Goal: Task Accomplishment & Management: Complete application form

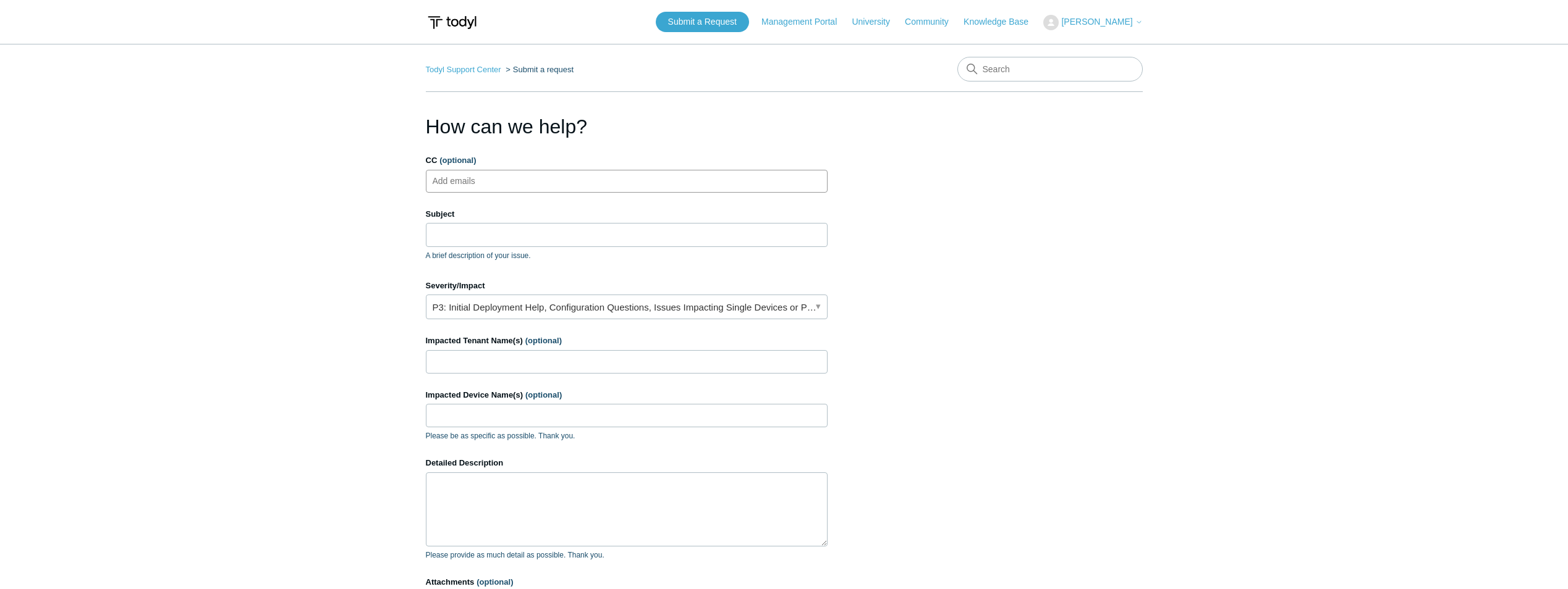
click at [482, 178] on input "CC (optional)" at bounding box center [464, 181] width 74 height 19
click at [488, 241] on input "Subject" at bounding box center [626, 234] width 401 height 24
click at [502, 166] on label "CC (optional)" at bounding box center [626, 160] width 401 height 12
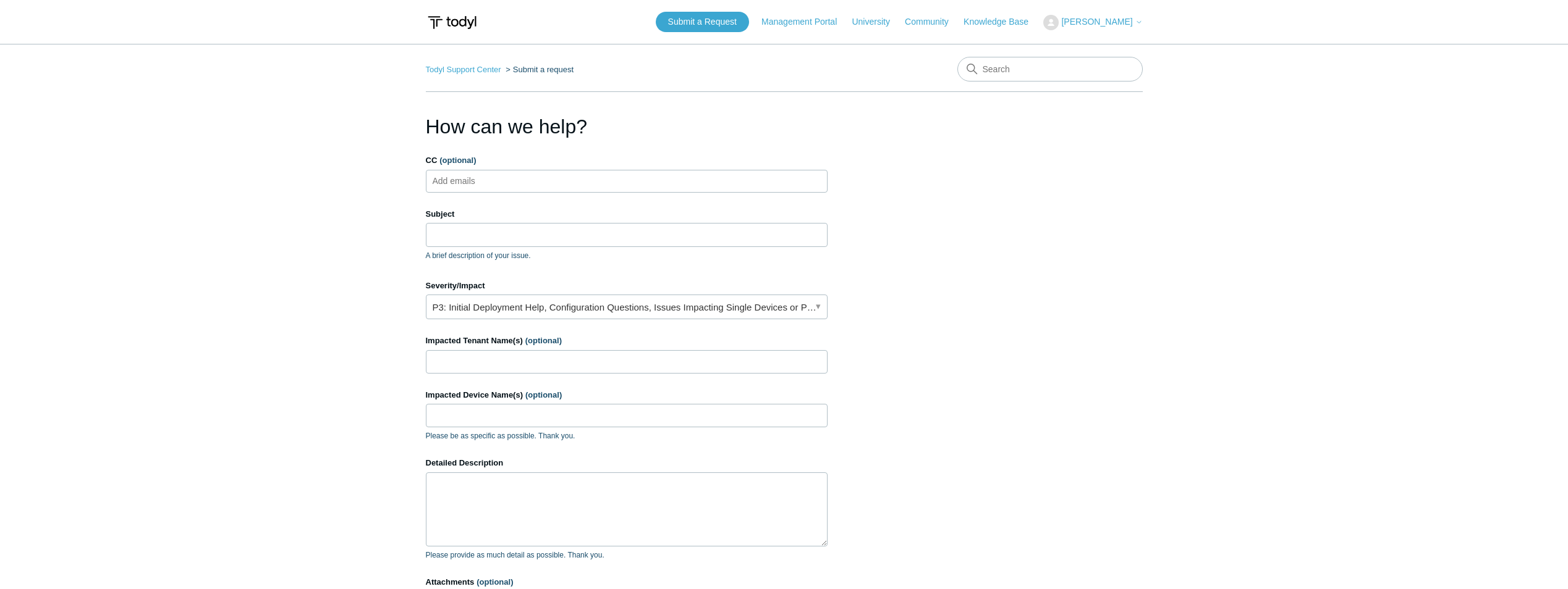
click at [501, 171] on input "CC (optional)" at bounding box center [464, 181] width 74 height 19
click at [522, 183] on ul "Add emails" at bounding box center [626, 181] width 401 height 23
type input "[EMAIL_ADDRESS][DOMAIN_NAME]"
click at [492, 231] on input "Subject" at bounding box center [626, 234] width 401 height 24
paste input "IBEX Capital"
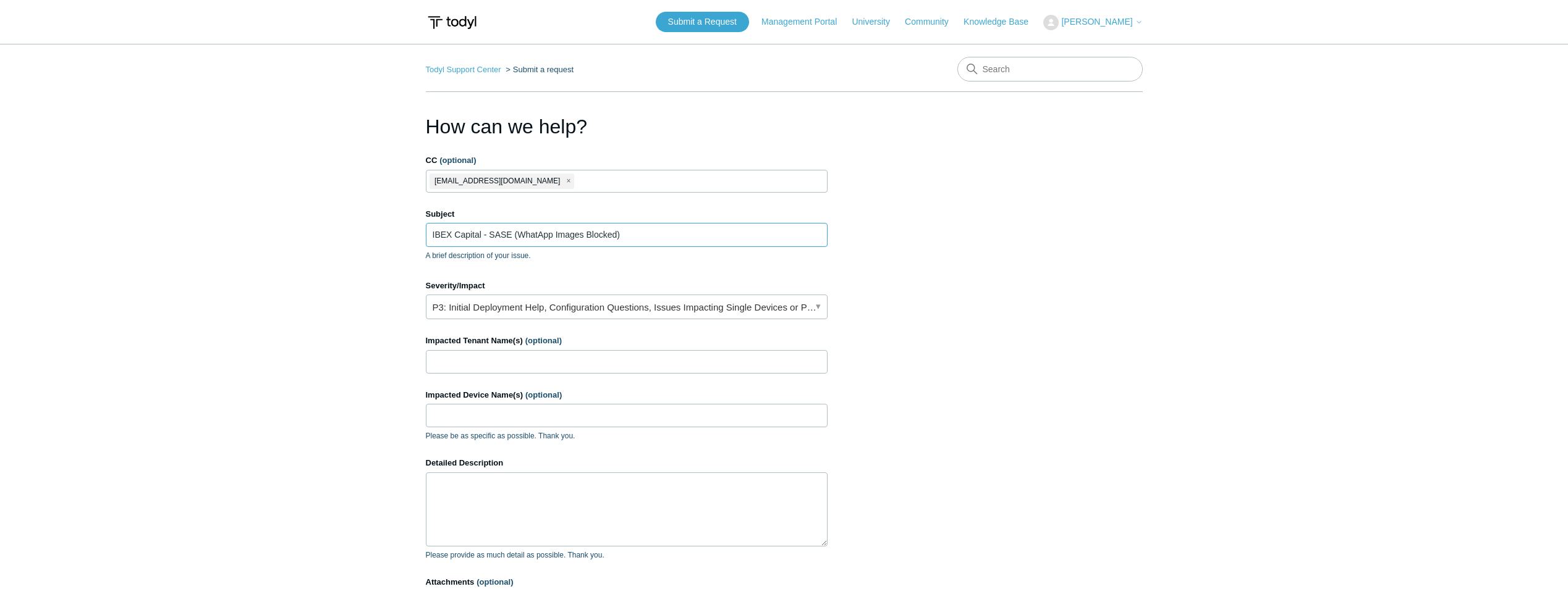
type input "IBEX Capital - SASE (WhatApp Images Blocked)"
click at [482, 312] on link "P3: Initial Deployment Help, Configuration Questions, Issues Impacting Single D…" at bounding box center [626, 307] width 401 height 25
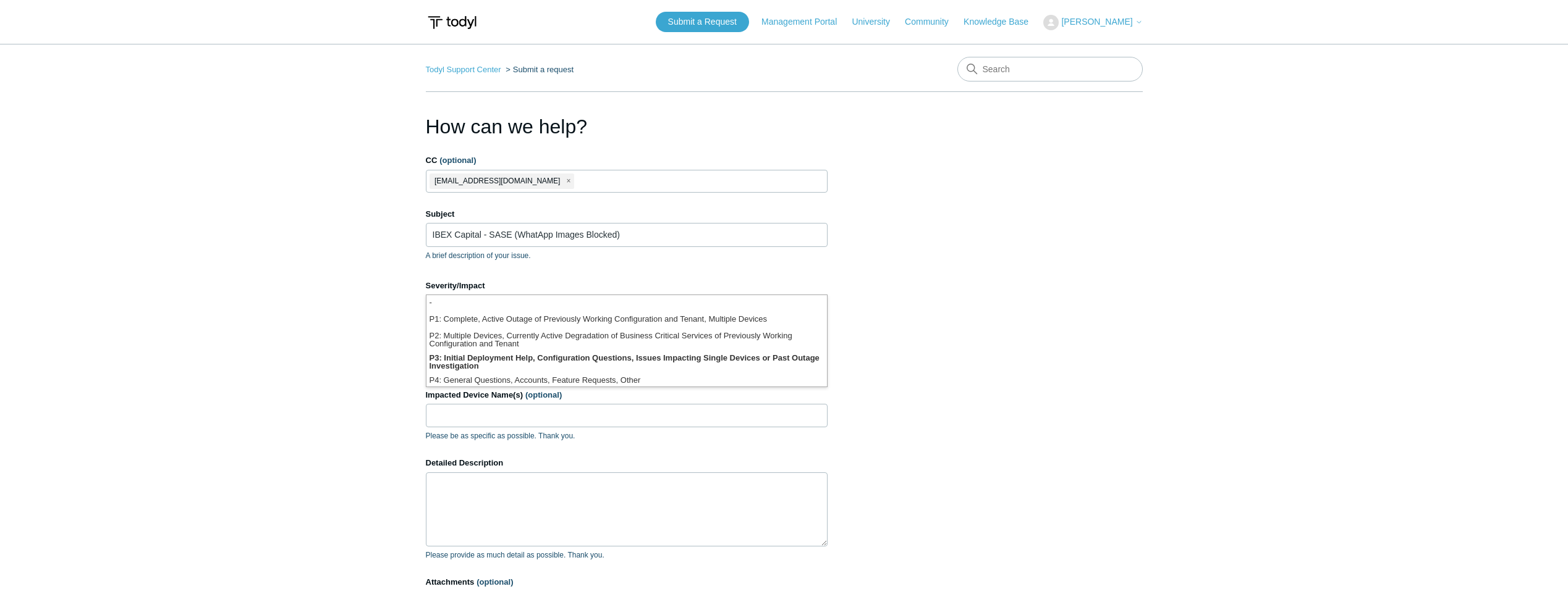
click at [829, 258] on section "How can we help? CC (optional) [EMAIL_ADDRESS][DOMAIN_NAME] Subject IBEX Capita…" at bounding box center [784, 396] width 716 height 569
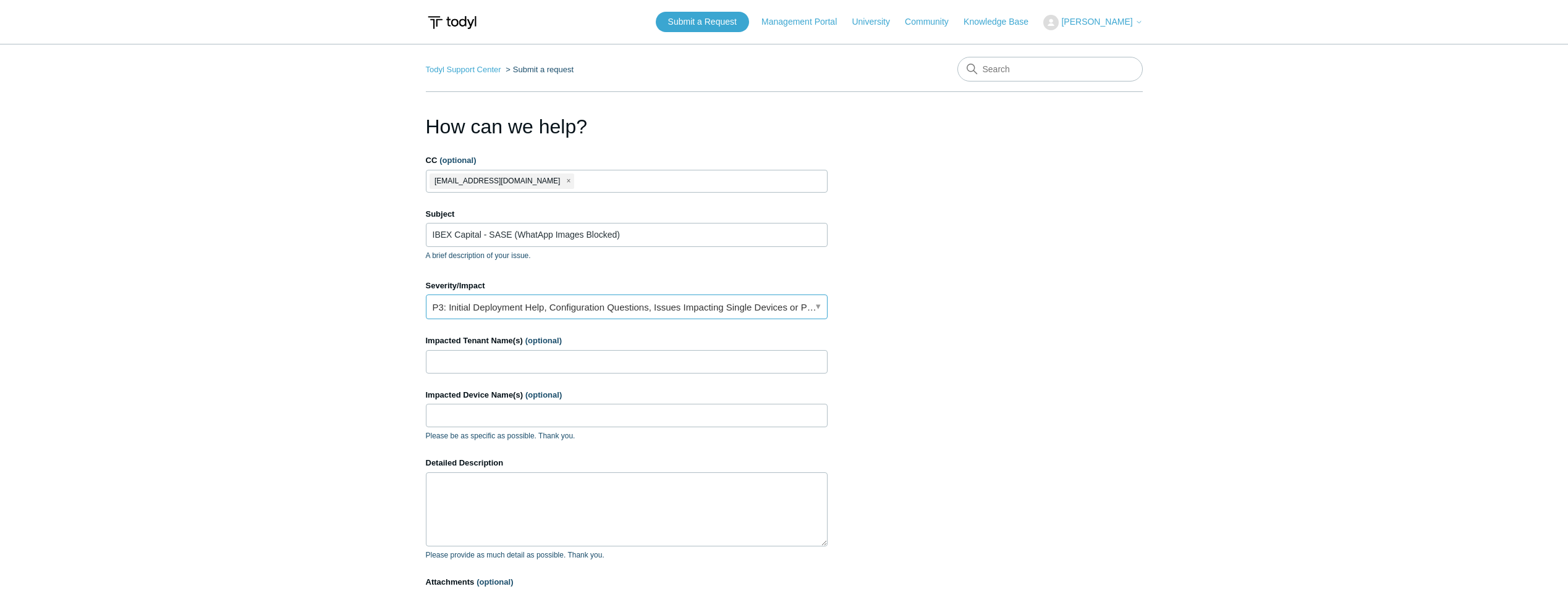
click at [814, 304] on link "P3: Initial Deployment Help, Configuration Questions, Issues Impacting Single D…" at bounding box center [626, 307] width 401 height 25
click at [894, 268] on section "How can we help? CC (optional) [EMAIL_ADDRESS][DOMAIN_NAME] Subject IBEX Capita…" at bounding box center [784, 396] width 716 height 569
click at [587, 367] on input "Impacted Tenant Name(s) (optional)" at bounding box center [626, 361] width 401 height 24
paste input "IBEX Capital"
type input "IBEX Capital"
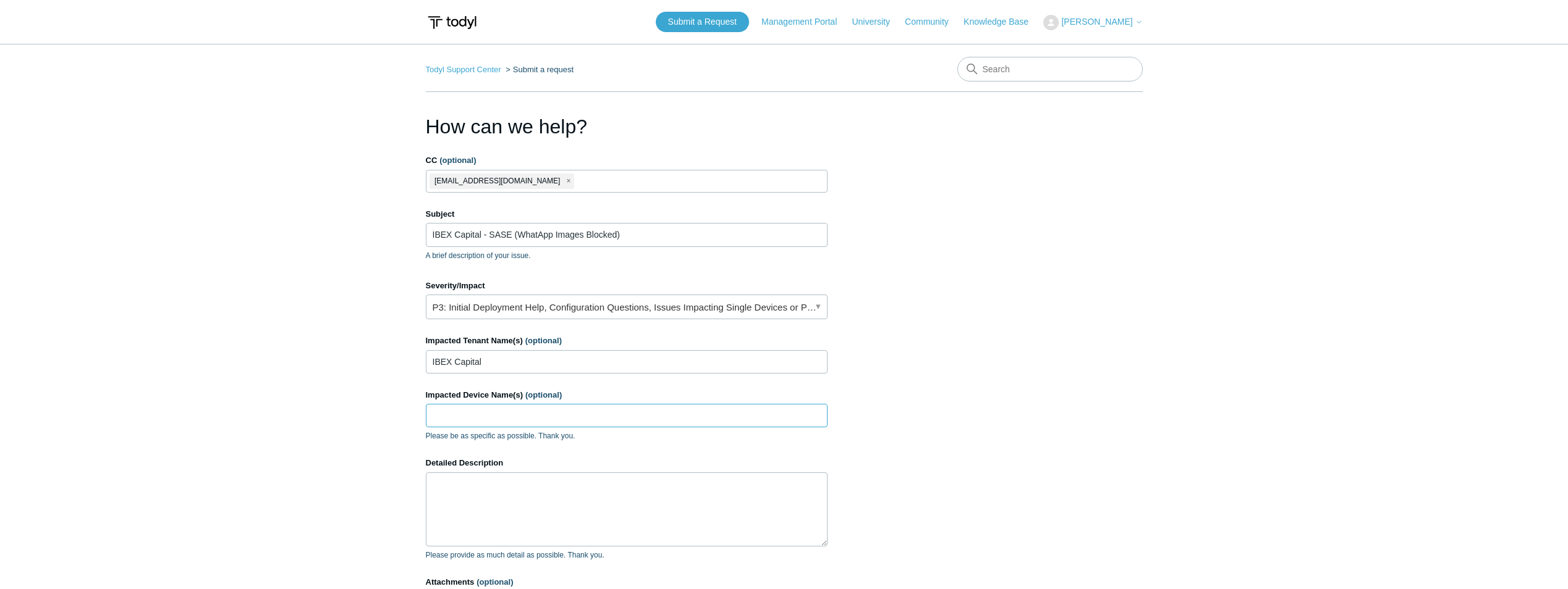
click at [480, 421] on input "Impacted Device Name(s) (optional)" at bounding box center [626, 416] width 401 height 24
click at [516, 371] on input "IBEX Capital" at bounding box center [626, 361] width 401 height 24
click at [483, 426] on input "Impacted Device Name(s) (optional)" at bounding box center [626, 416] width 401 height 24
paste input "IBEX-[PERSON_NAME]"
paste input "IBEX-DT-GRANT"
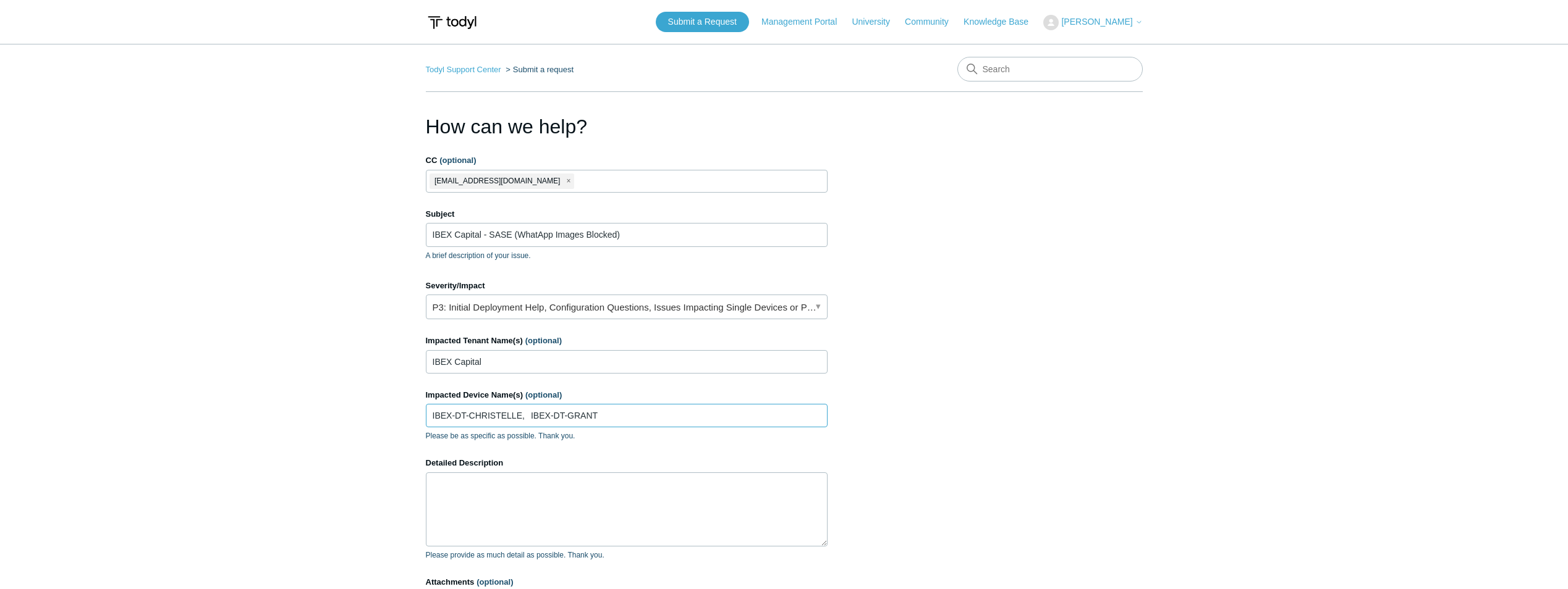
click at [527, 414] on input "IBEX-DT-CHRISTELLE, IBEX-DT-GRANT" at bounding box center [626, 416] width 401 height 24
click at [616, 416] on input "IBEX-DT-CHRISTELLE, IBEX-DT-GRANT" at bounding box center [626, 416] width 401 height 24
paste input "IBEX-[PERSON_NAME]"
click at [597, 419] on input "IBEX-DT-CHRISTELLE, IBEX-DT-GRANT,IBEX-[PERSON_NAME]" at bounding box center [626, 416] width 401 height 24
click at [681, 412] on input "IBEX-DT-CHRISTELLE, IBEX-DT-GRANT, IBEX-[PERSON_NAME]" at bounding box center [626, 416] width 401 height 24
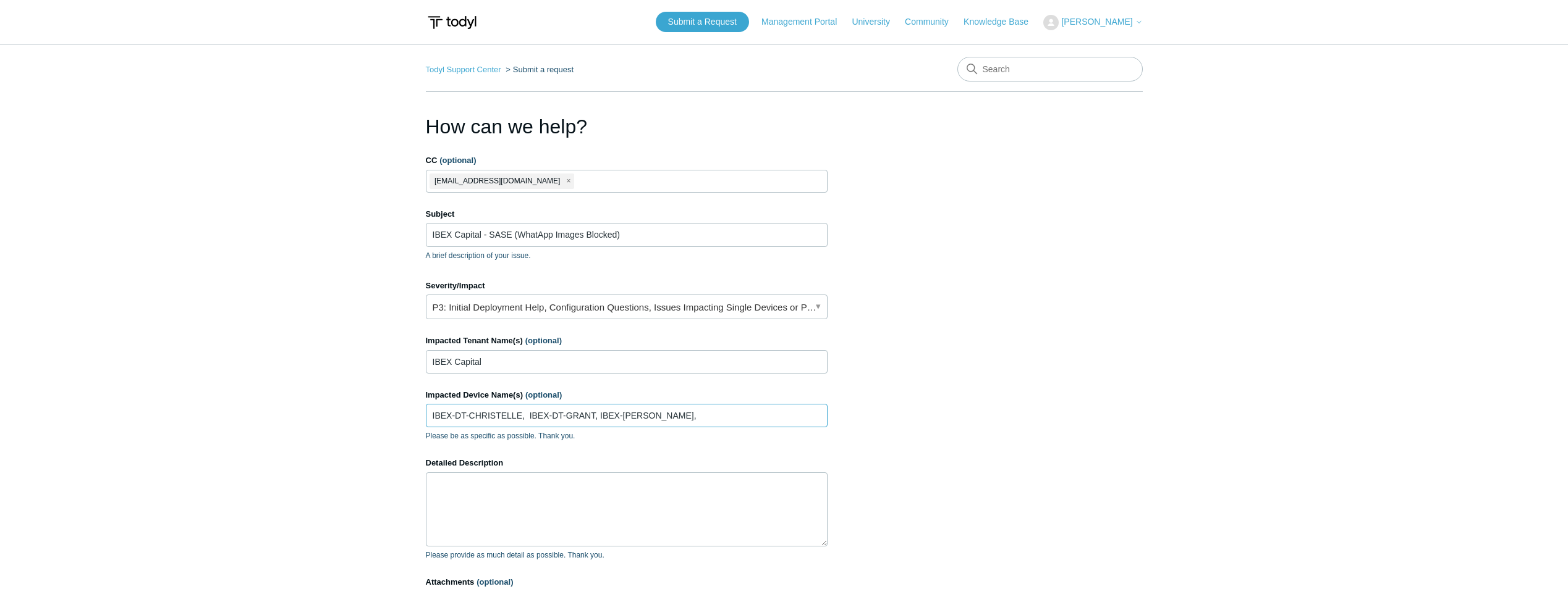
paste input "IBEX-DT-MIEKE"
type input "IBEX-DT-CHRISTELLE, IBEX-DT-GRANT, IBEX-[PERSON_NAME], IBEX-[PERSON_NAME]"
click at [524, 505] on textarea "Detailed Description" at bounding box center [626, 510] width 401 height 74
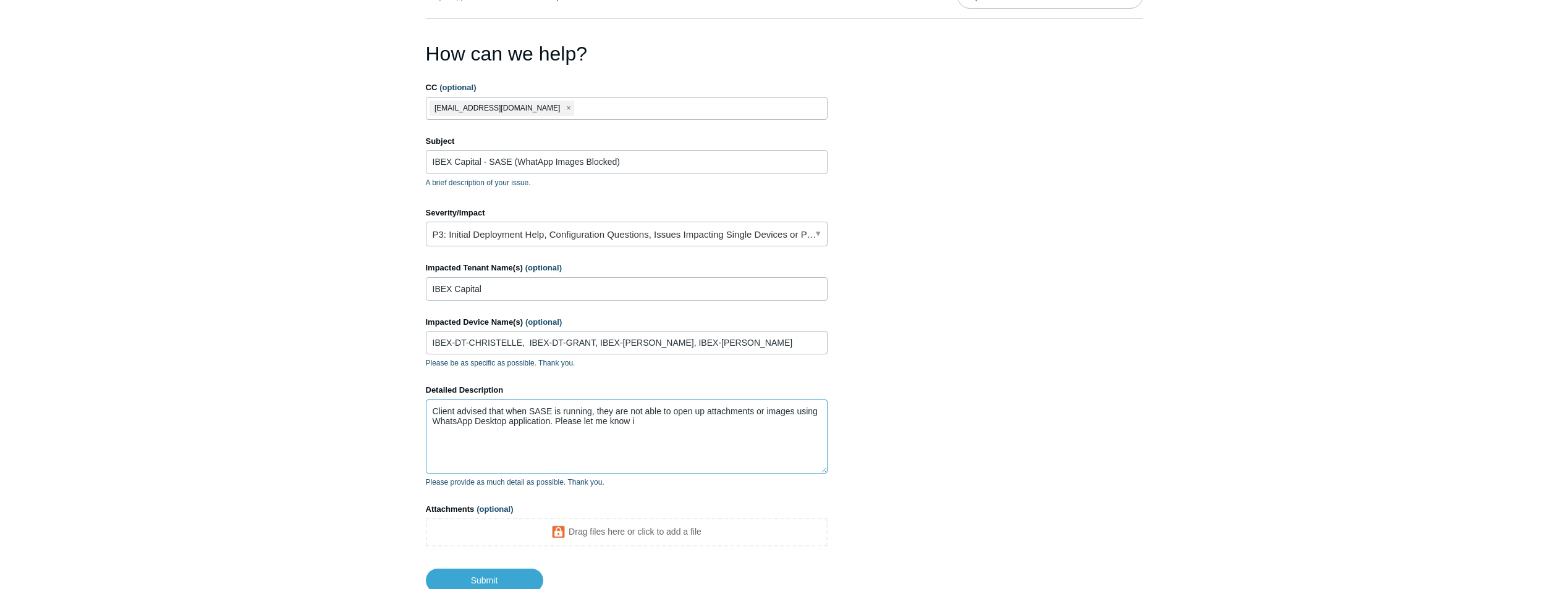
scroll to position [39, 0]
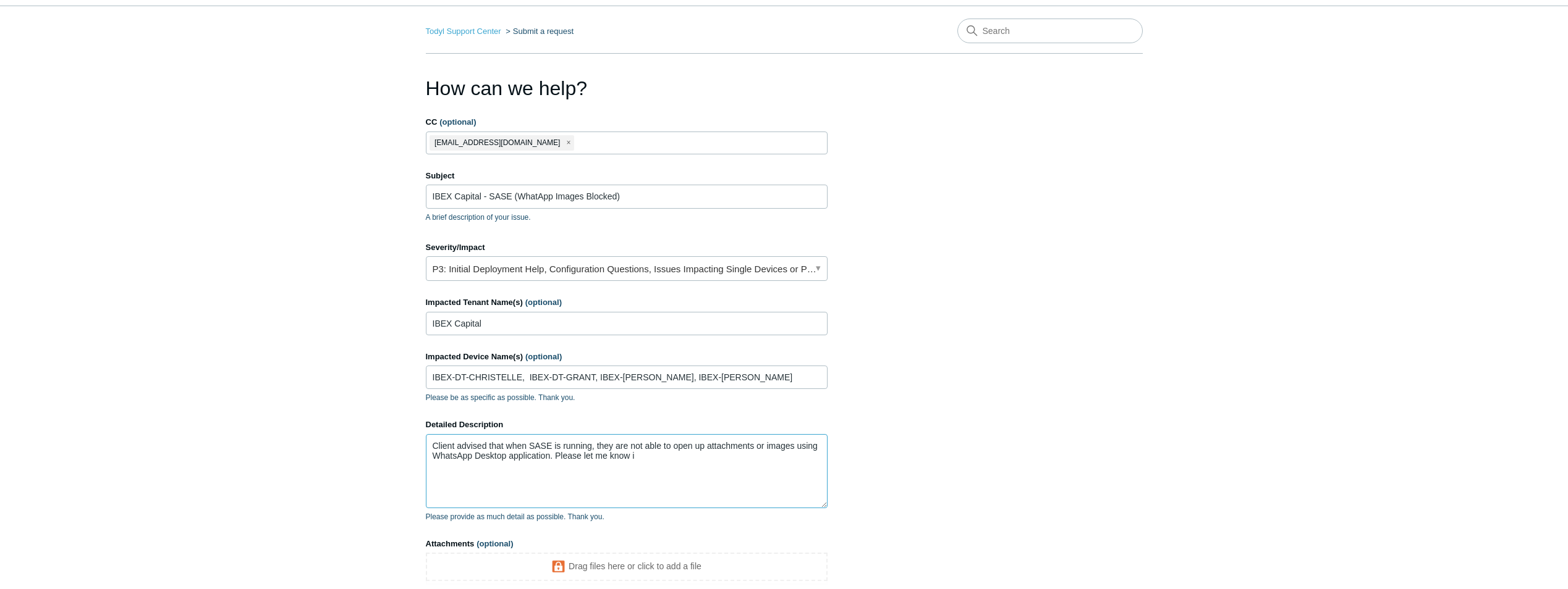
click at [641, 453] on textarea "Client advised that when SASE is running, they are not able to open up attachme…" at bounding box center [626, 471] width 401 height 74
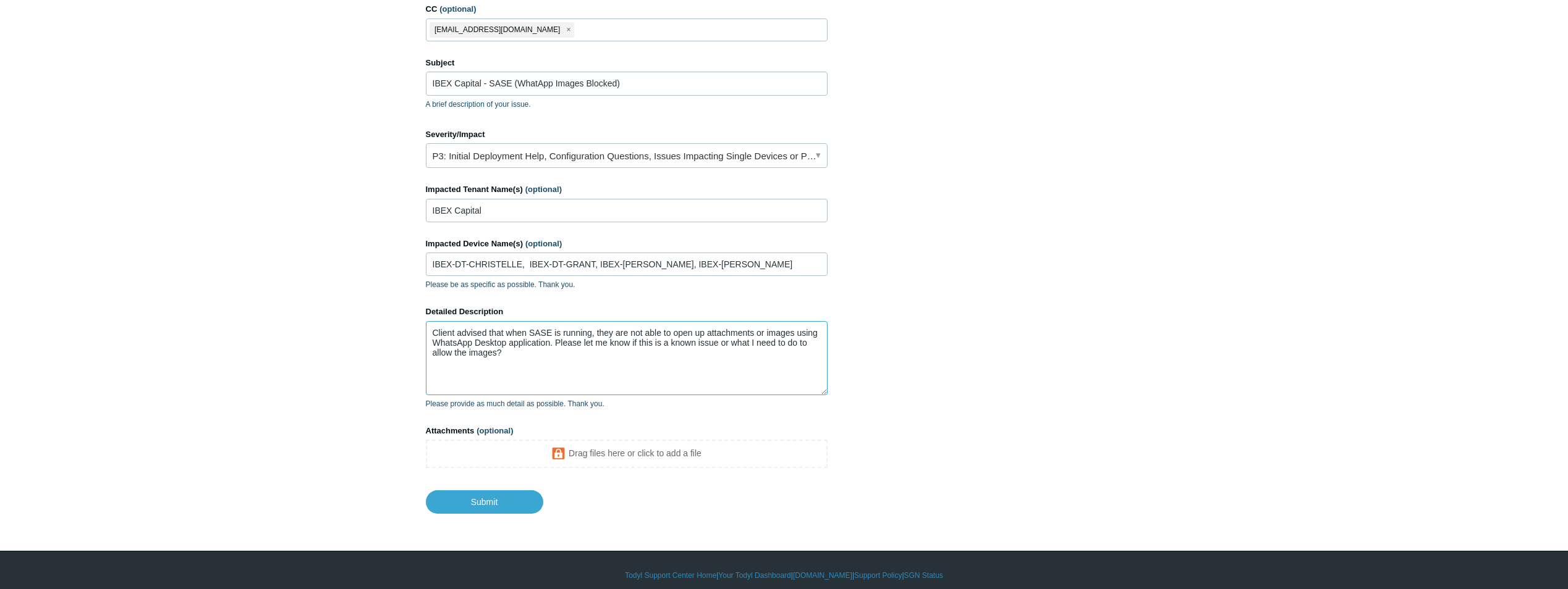
scroll to position [162, 0]
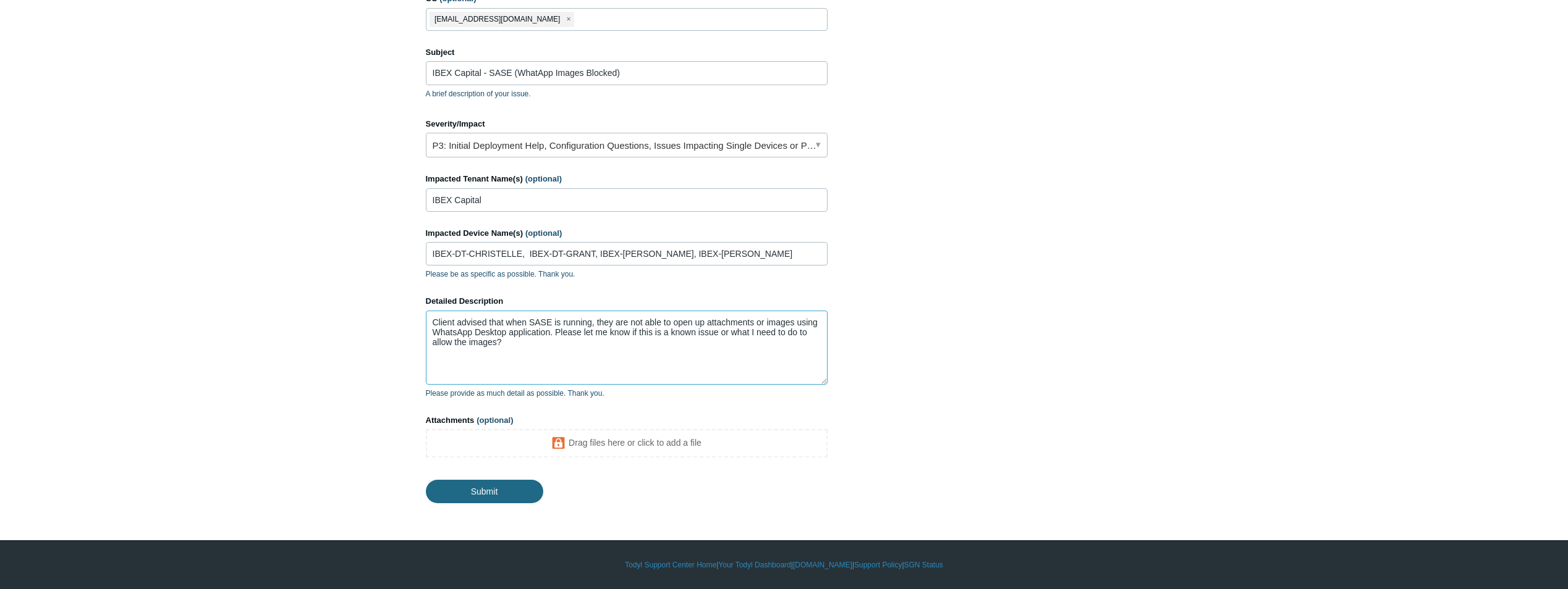
type textarea "Client advised that when SASE is running, they are not able to open up attachme…"
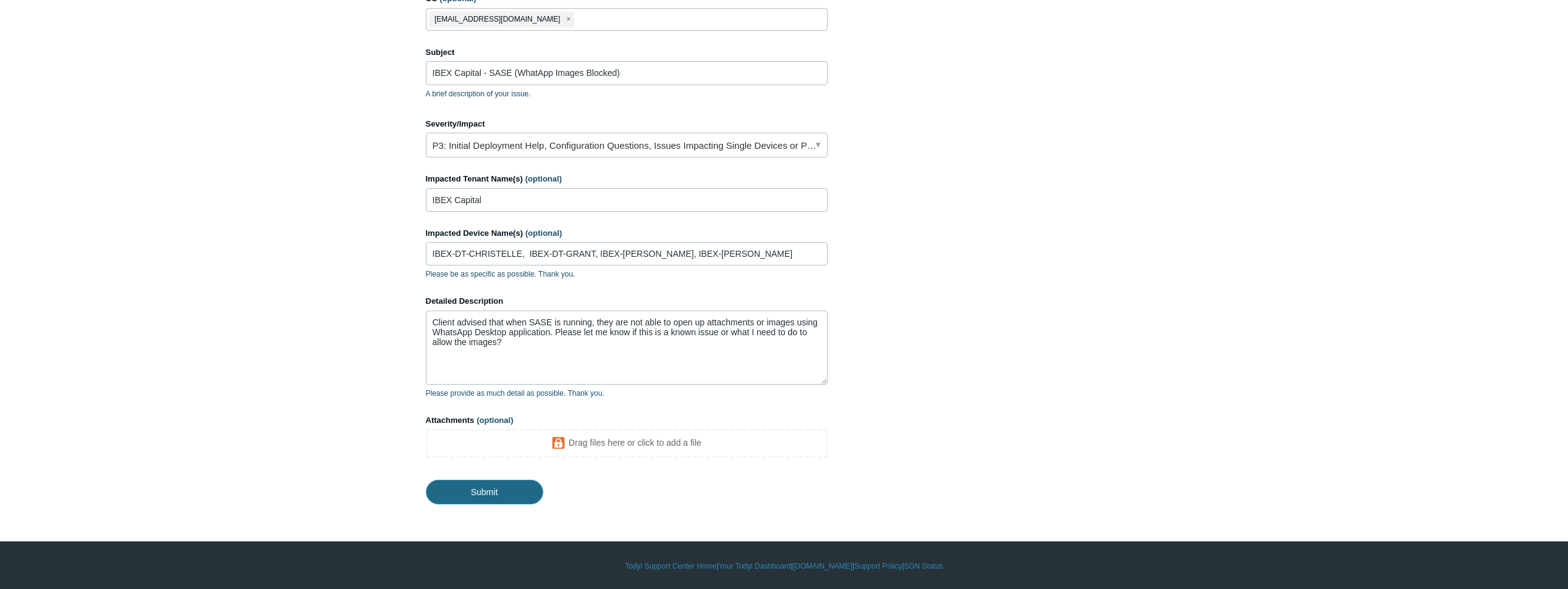
click at [503, 486] on input "Submit" at bounding box center [484, 492] width 117 height 25
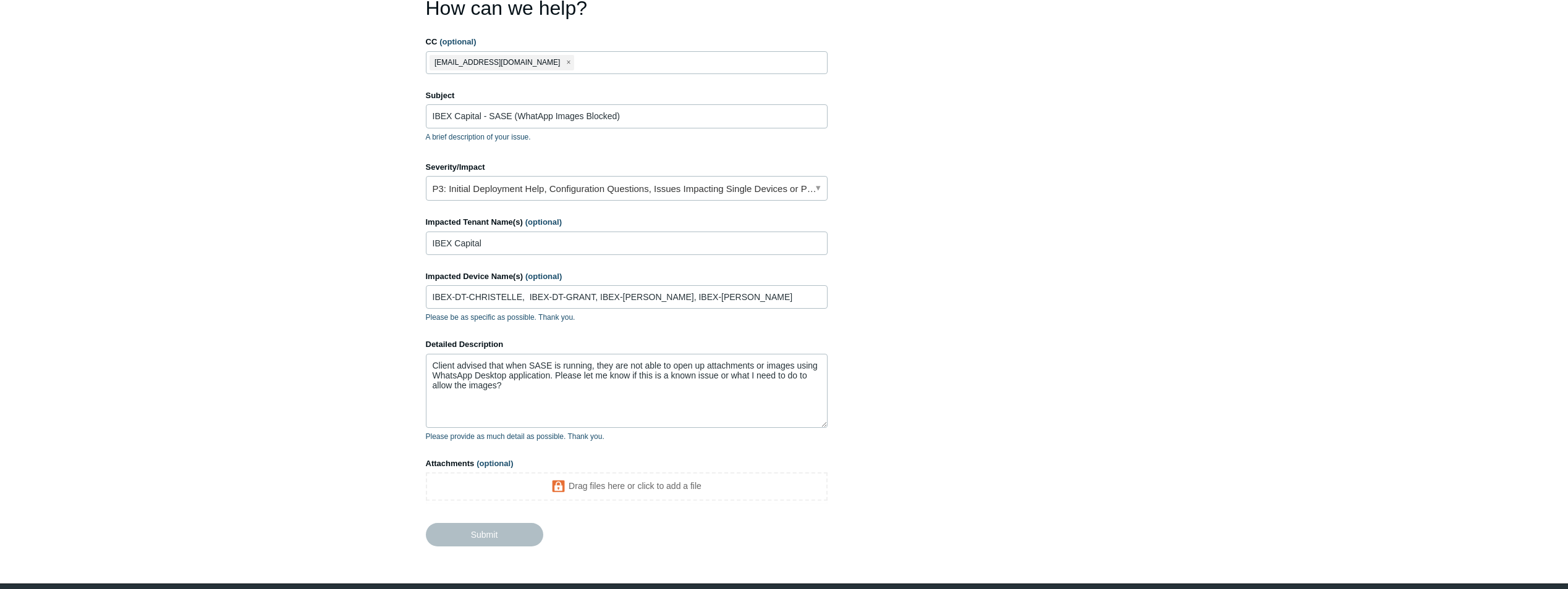
scroll to position [0, 0]
